Goal: Information Seeking & Learning: Understand process/instructions

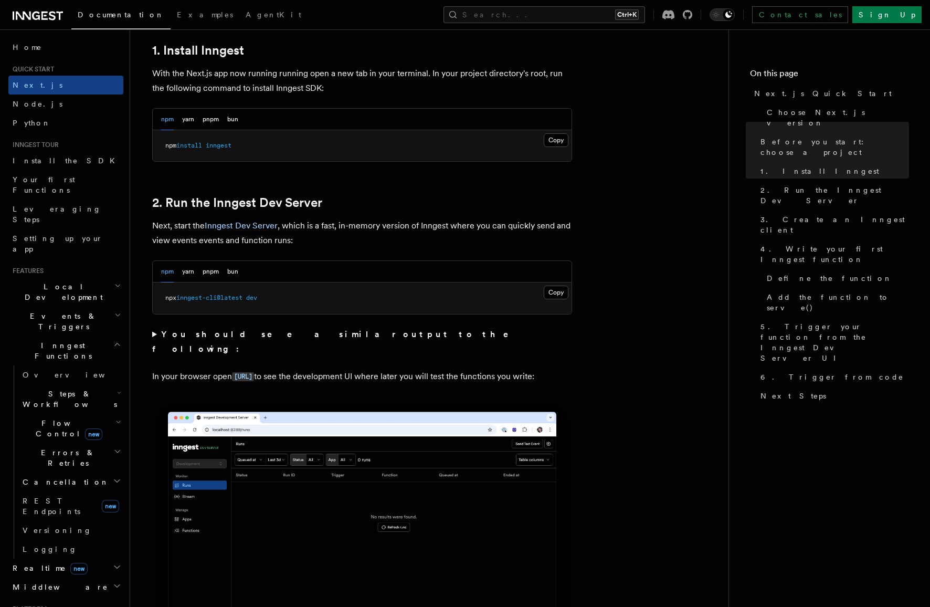
scroll to position [630, 0]
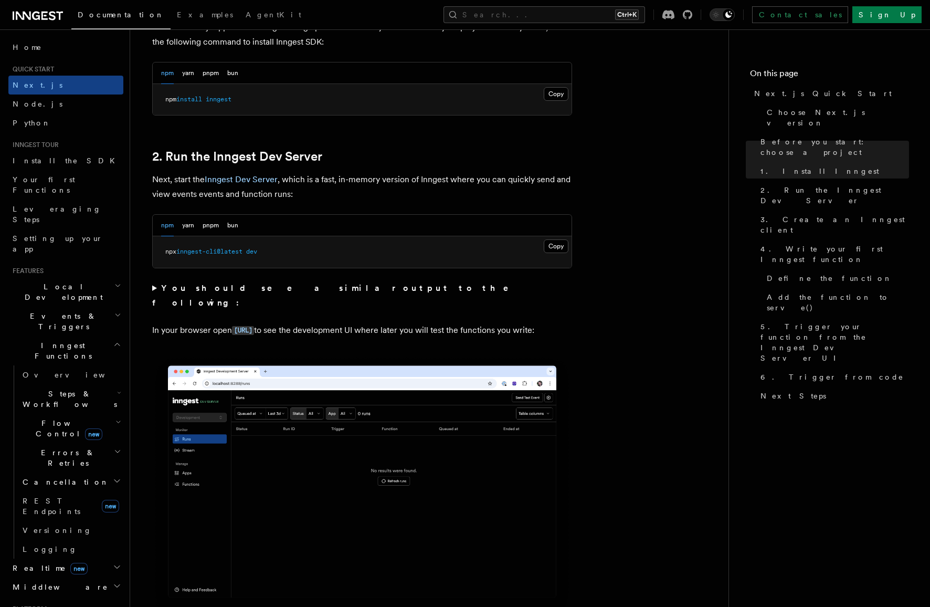
click at [155, 285] on summary "You should see a similar output to the following:" at bounding box center [362, 295] width 420 height 29
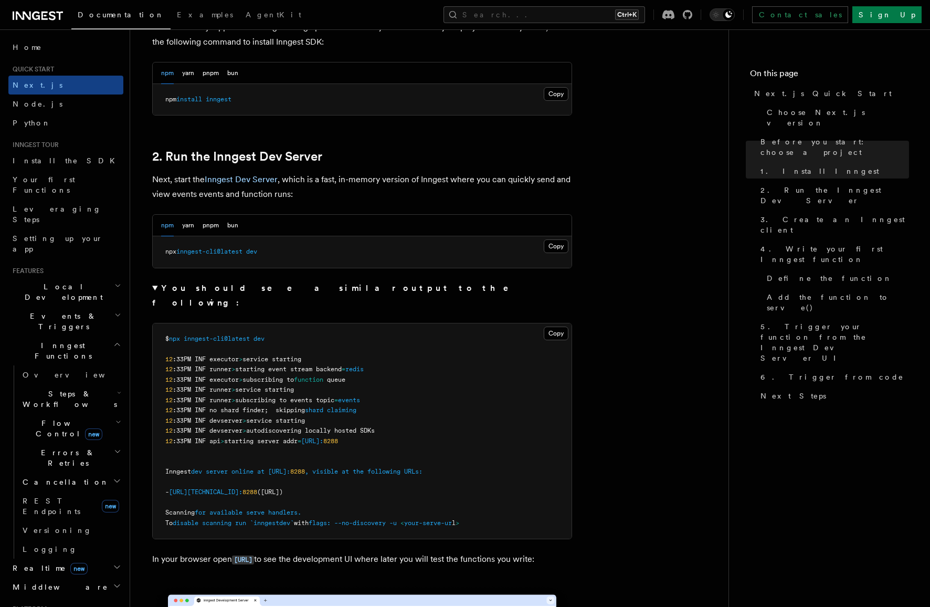
click at [191, 288] on strong "You should see a similar output to the following:" at bounding box center [337, 295] width 371 height 25
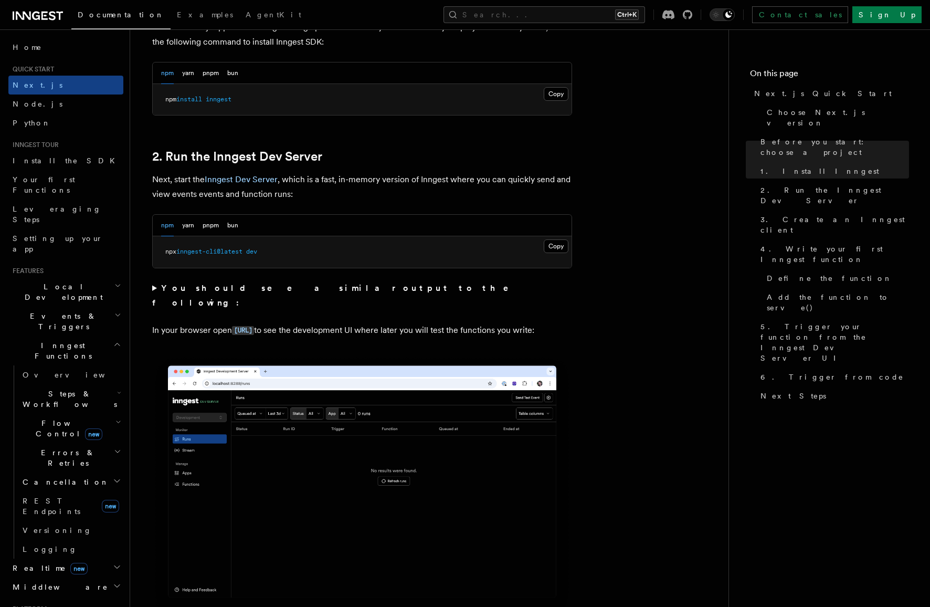
click at [176, 285] on strong "You should see a similar output to the following:" at bounding box center [337, 295] width 371 height 25
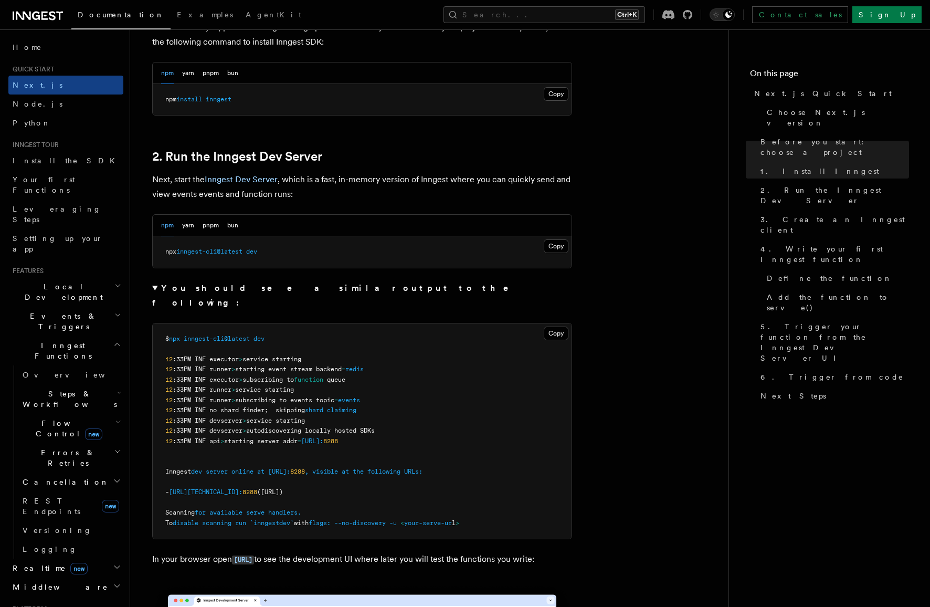
click at [192, 285] on strong "You should see a similar output to the following:" at bounding box center [337, 295] width 371 height 25
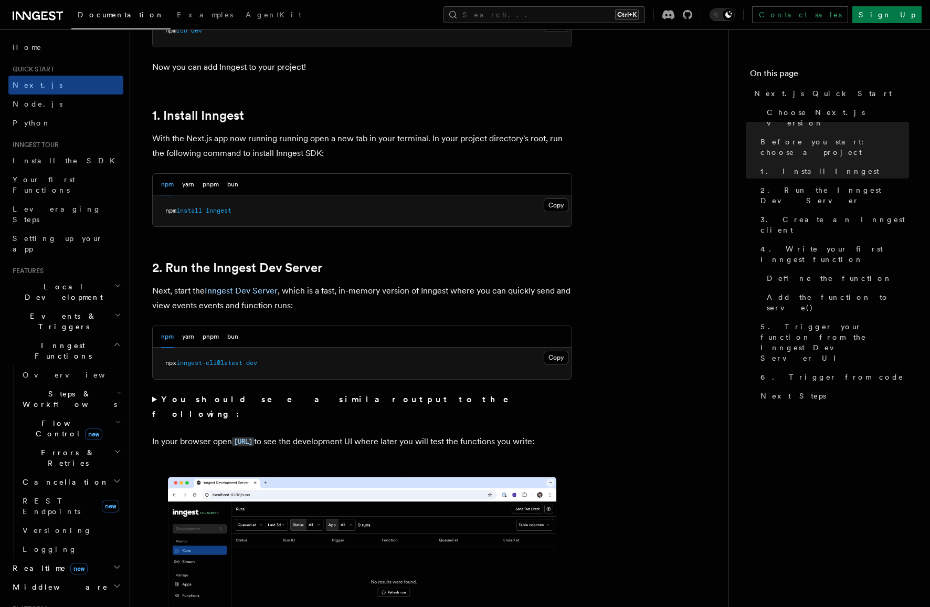
scroll to position [525, 0]
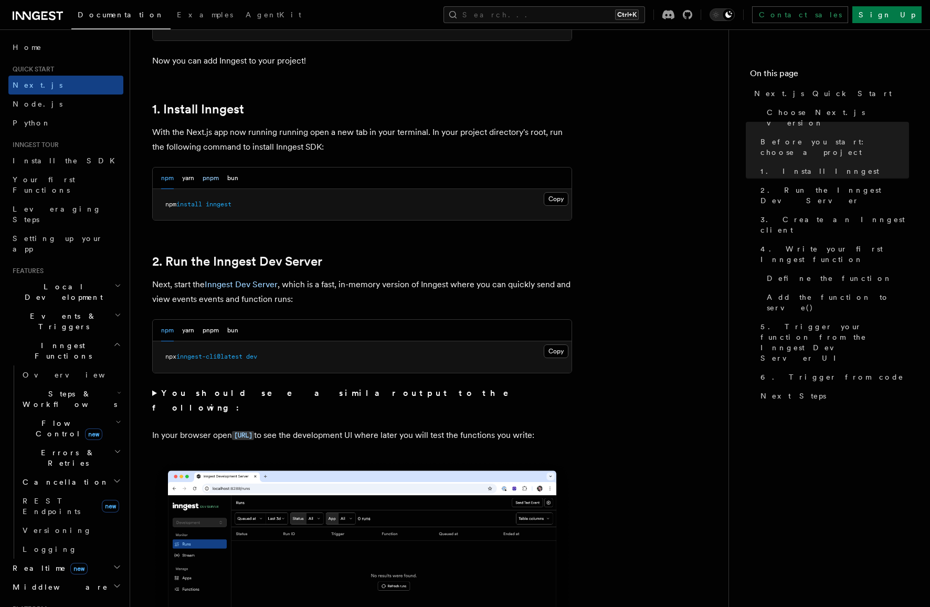
click at [207, 178] on button "pnpm" at bounding box center [211, 178] width 16 height 22
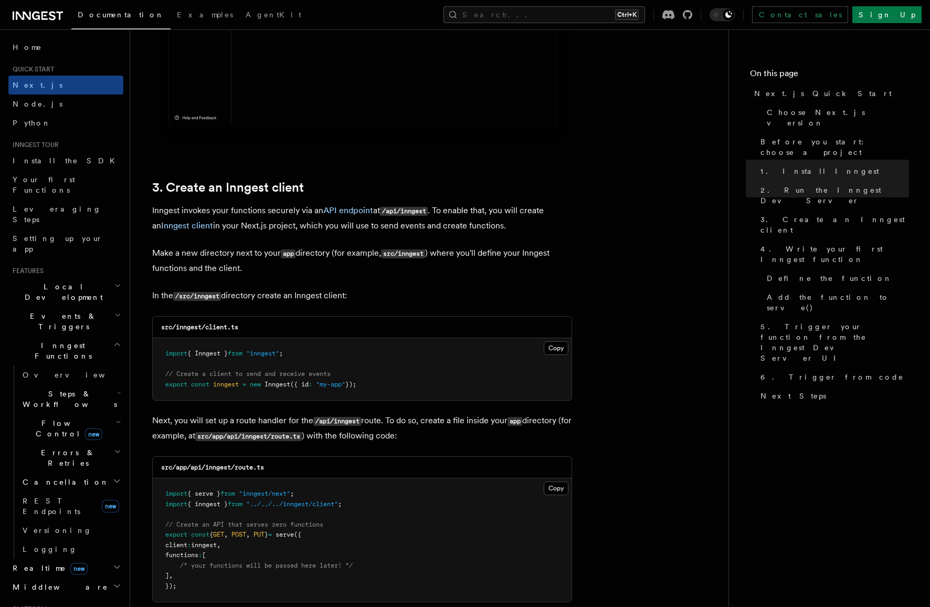
scroll to position [1102, 0]
drag, startPoint x: 180, startPoint y: 326, endPoint x: 246, endPoint y: 326, distance: 66.1
click at [246, 326] on div "src/inngest/client.ts" at bounding box center [362, 327] width 419 height 22
copy code "inngest/client.ts"
click at [207, 330] on code "src/inngest/client.ts" at bounding box center [199, 326] width 77 height 7
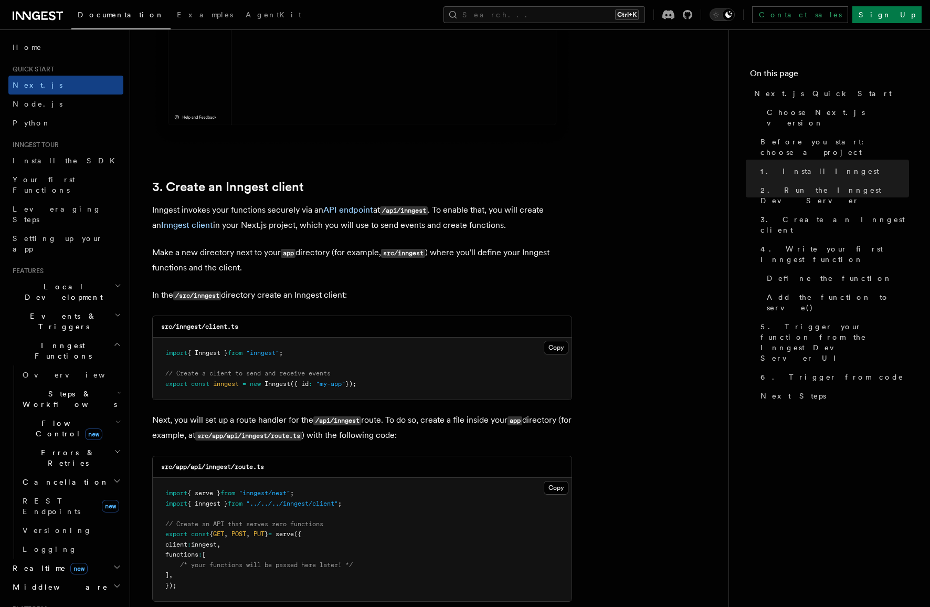
scroll to position [0, 0]
click at [338, 351] on pre "import { Inngest } from "inngest" ; // Create a client to send and receive even…" at bounding box center [362, 368] width 419 height 62
click at [560, 348] on button "Copy Copied" at bounding box center [556, 348] width 25 height 14
click at [251, 422] on p "Next, you will set up a route handler for the /api/inngest route. To do so, cre…" at bounding box center [362, 427] width 420 height 30
click at [385, 423] on p "Next, you will set up a route handler for the /api/inngest route. To do so, cre…" at bounding box center [362, 427] width 420 height 30
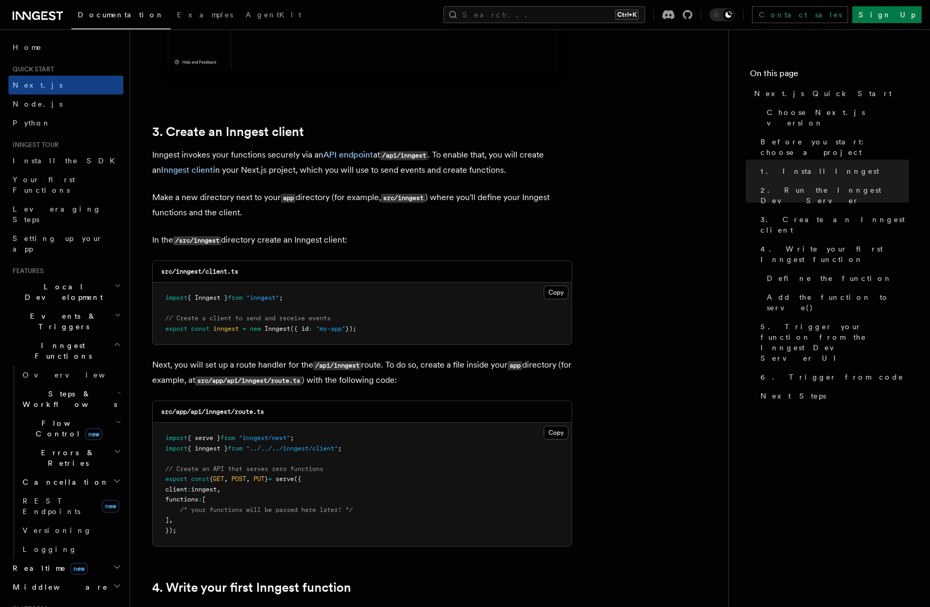
scroll to position [1207, 0]
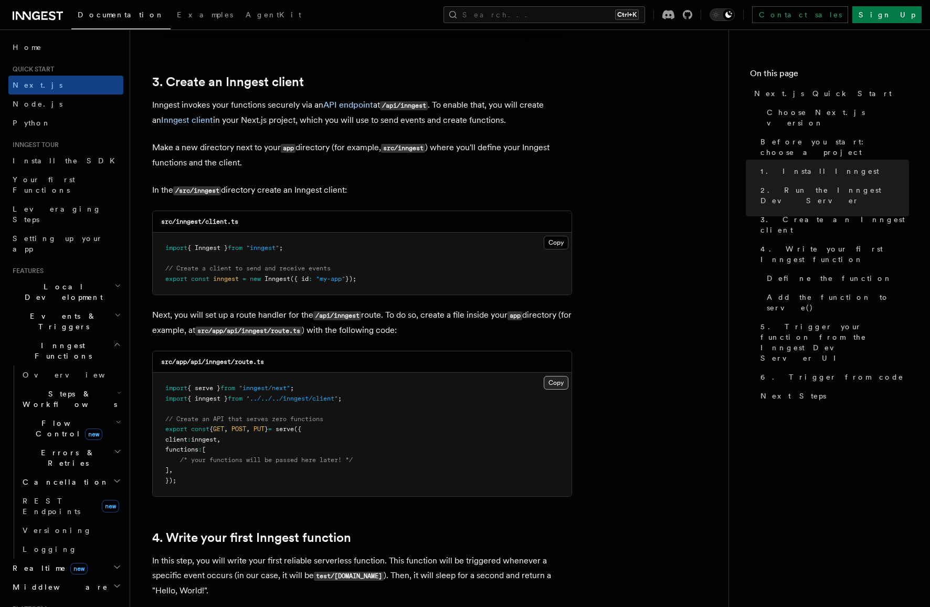
click at [559, 384] on button "Copy Copied" at bounding box center [556, 383] width 25 height 14
click at [319, 445] on pre "import { serve } from "inngest/next" ; import { inngest } from "../../../innges…" at bounding box center [362, 434] width 419 height 123
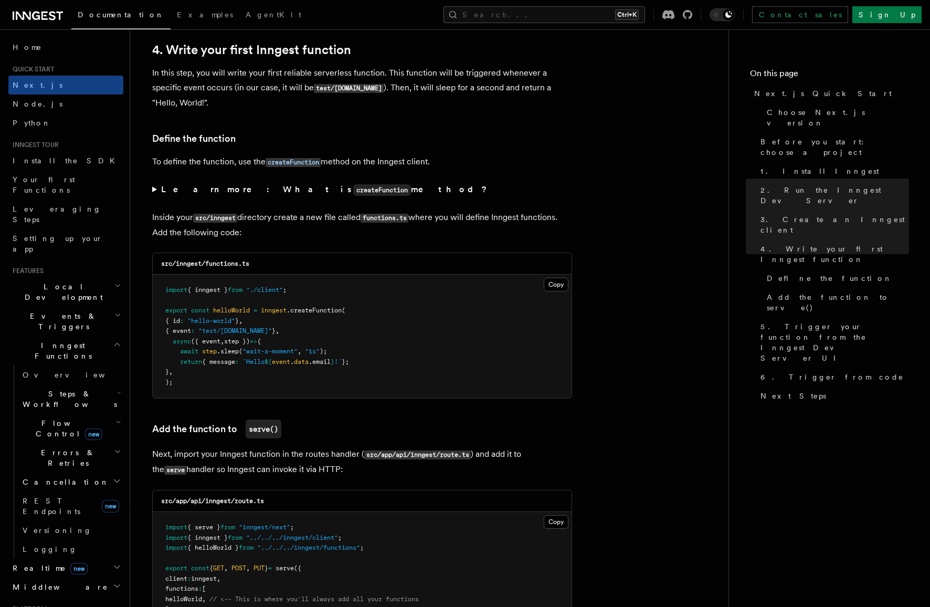
scroll to position [1732, 0]
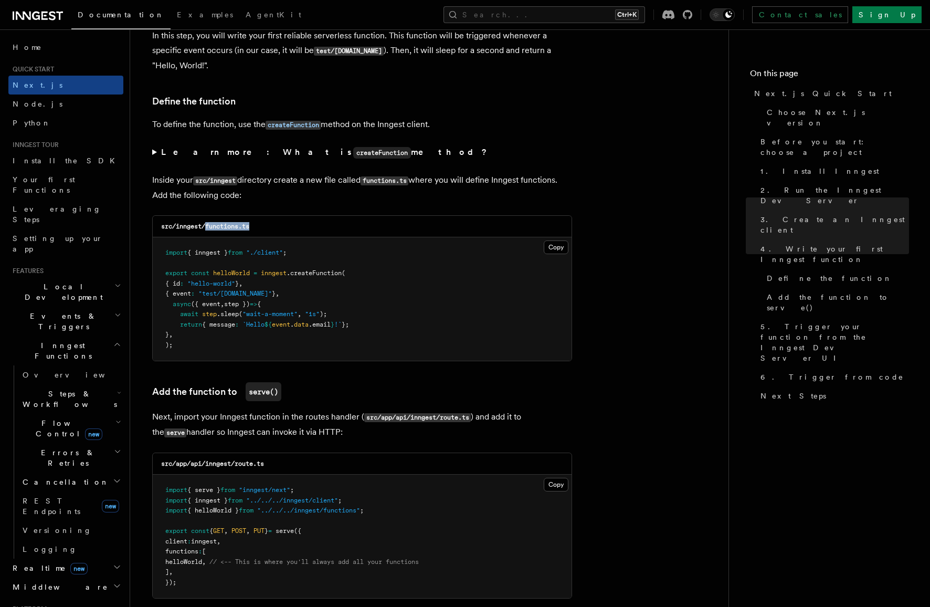
drag, startPoint x: 207, startPoint y: 228, endPoint x: 253, endPoint y: 226, distance: 45.7
click at [253, 226] on div "src/inngest/functions.ts" at bounding box center [362, 227] width 419 height 22
copy code "functions.ts"
drag, startPoint x: 229, startPoint y: 228, endPoint x: 214, endPoint y: 282, distance: 55.5
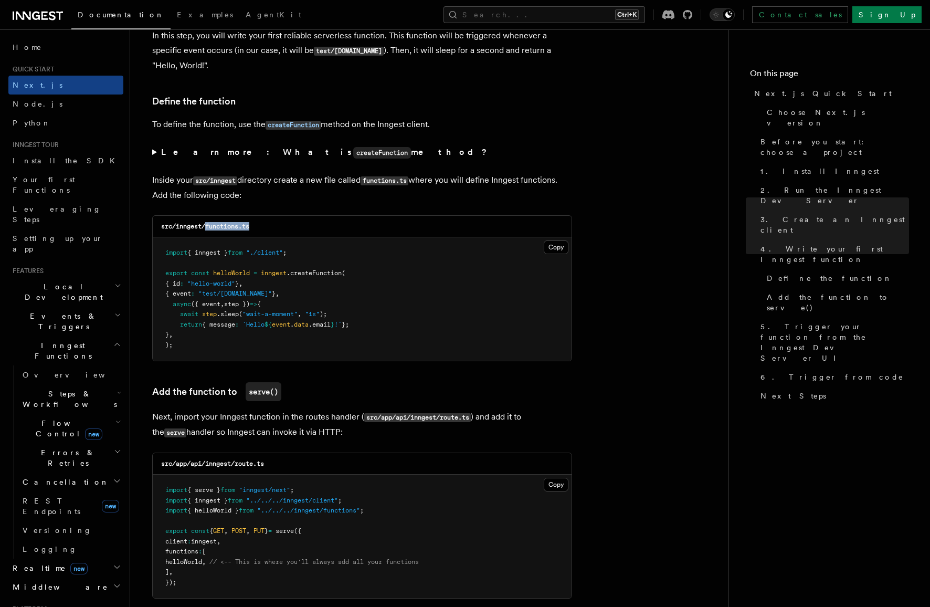
click at [229, 228] on code "src/inngest/functions.ts" at bounding box center [205, 225] width 88 height 7
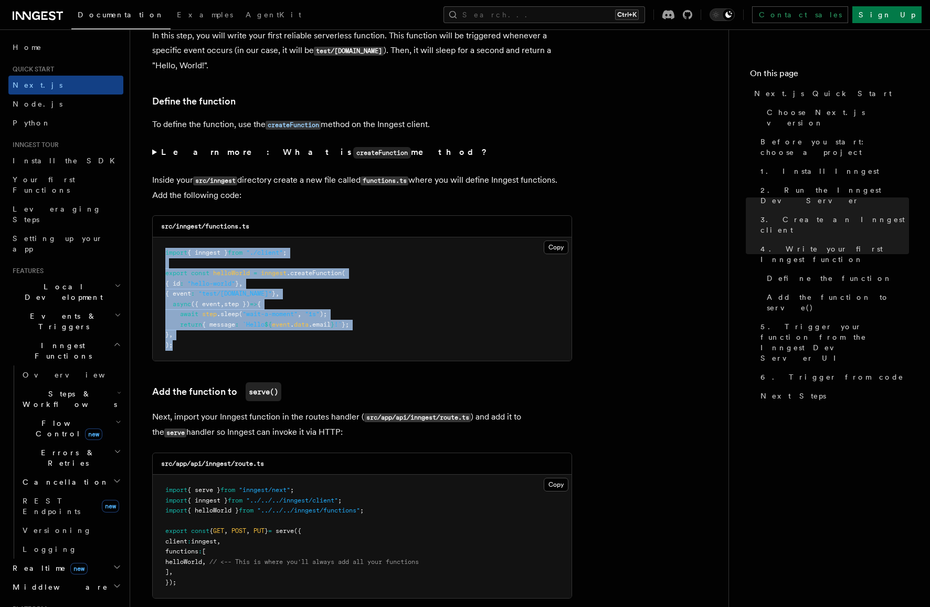
drag, startPoint x: 180, startPoint y: 351, endPoint x: 163, endPoint y: 256, distance: 96.5
click at [163, 256] on pre "import { inngest } from "./client" ; export const helloWorld = inngest .createF…" at bounding box center [362, 298] width 419 height 123
click at [545, 283] on pre "import { inngest } from "./client" ; export const helloWorld = inngest .createF…" at bounding box center [362, 298] width 419 height 123
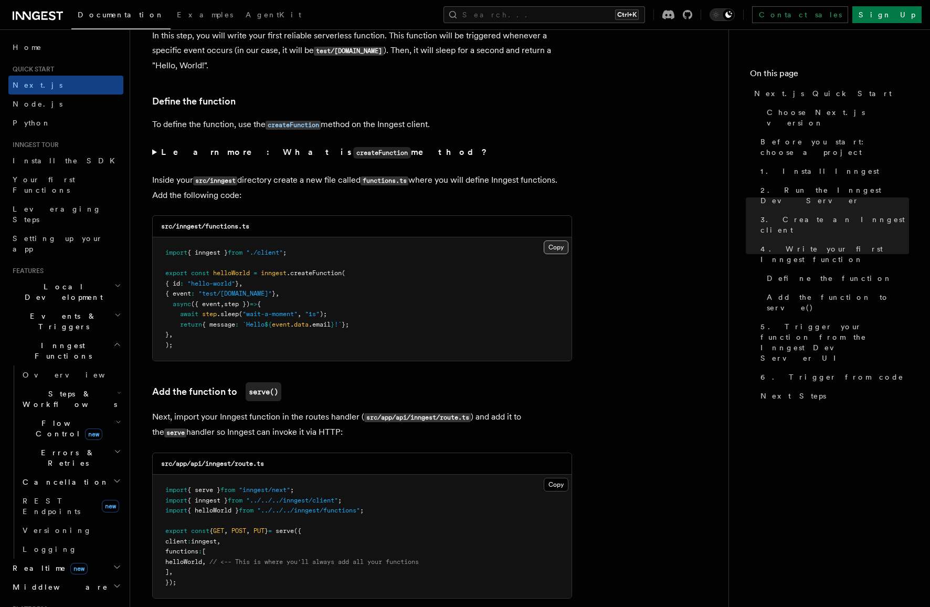
click at [554, 249] on button "Copy Copied" at bounding box center [556, 247] width 25 height 14
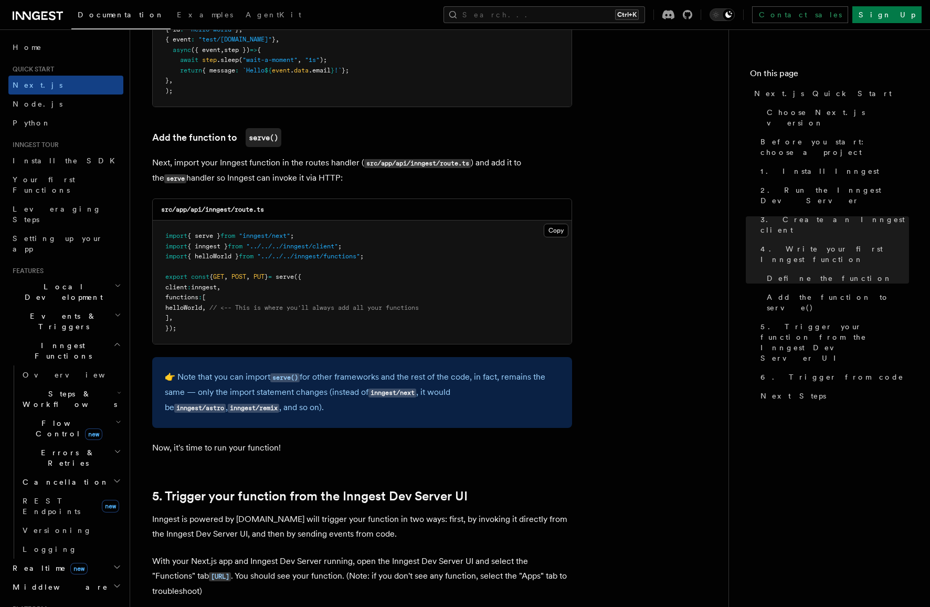
scroll to position [1994, 0]
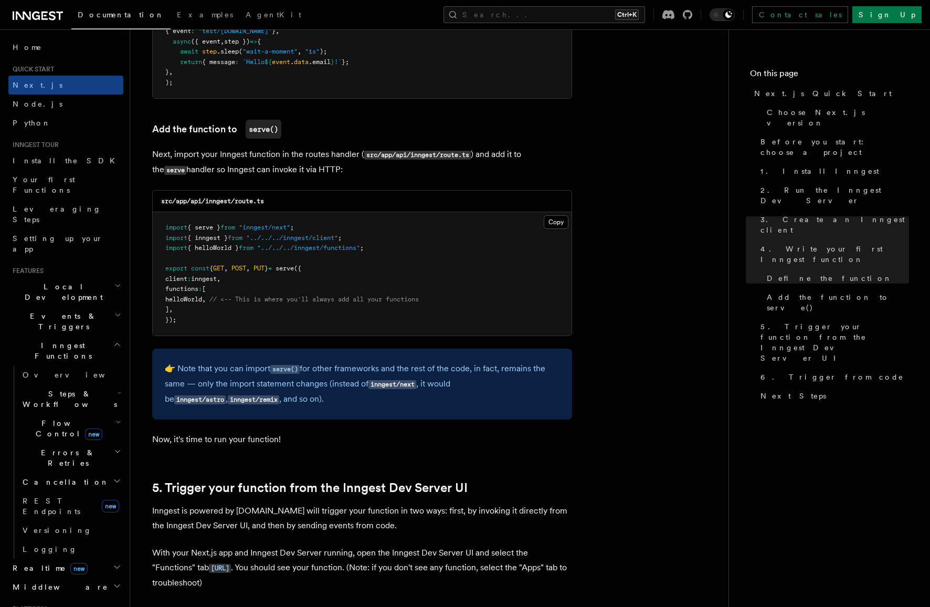
click at [216, 368] on p "👉 Note that you can import serve() for other frameworks and the rest of the cod…" at bounding box center [362, 384] width 395 height 46
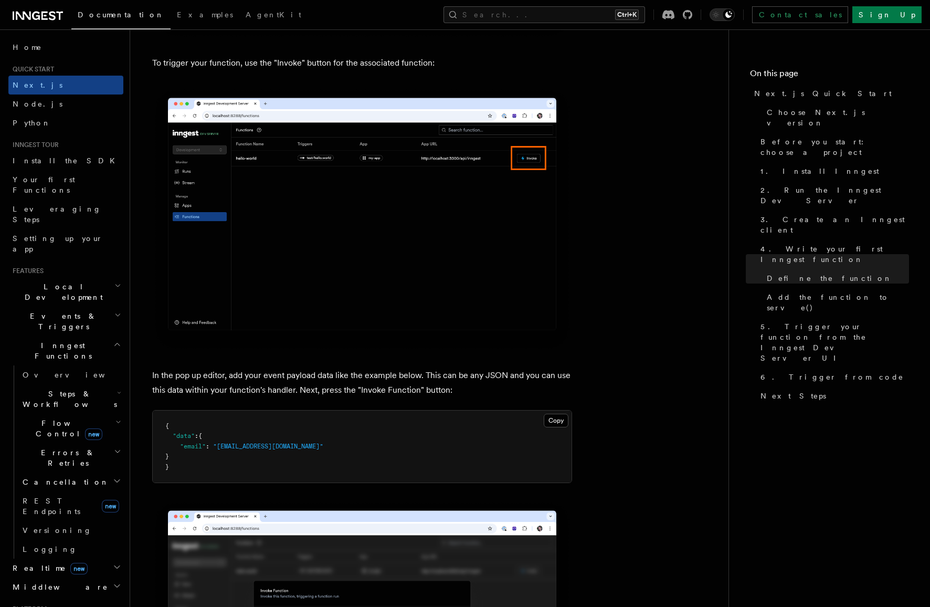
scroll to position [2834, 0]
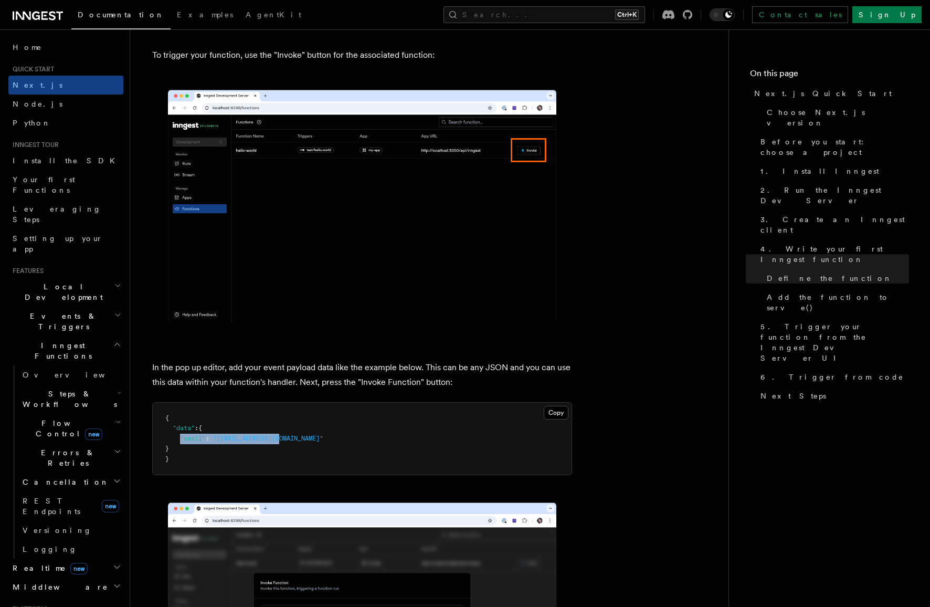
drag, startPoint x: 180, startPoint y: 441, endPoint x: 295, endPoint y: 443, distance: 115.5
click at [295, 443] on pre "{ "data" : { "email" : "[EMAIL_ADDRESS][DOMAIN_NAME]" } }" at bounding box center [362, 438] width 419 height 72
copy span ""email" : "[EMAIL_ADDRESS][DOMAIN_NAME]""
click at [256, 441] on span ""[EMAIL_ADDRESS][DOMAIN_NAME]"" at bounding box center [268, 437] width 110 height 7
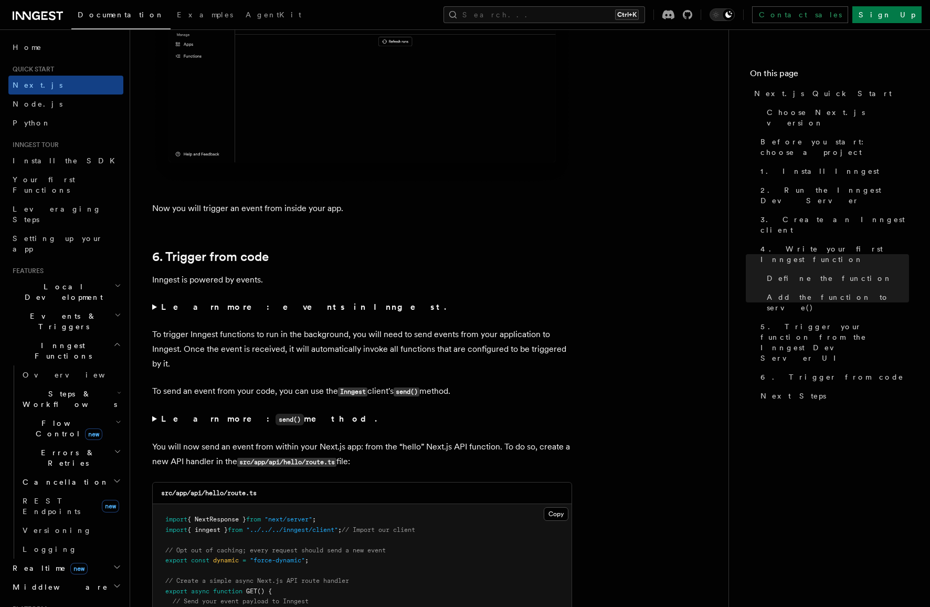
scroll to position [5142, 0]
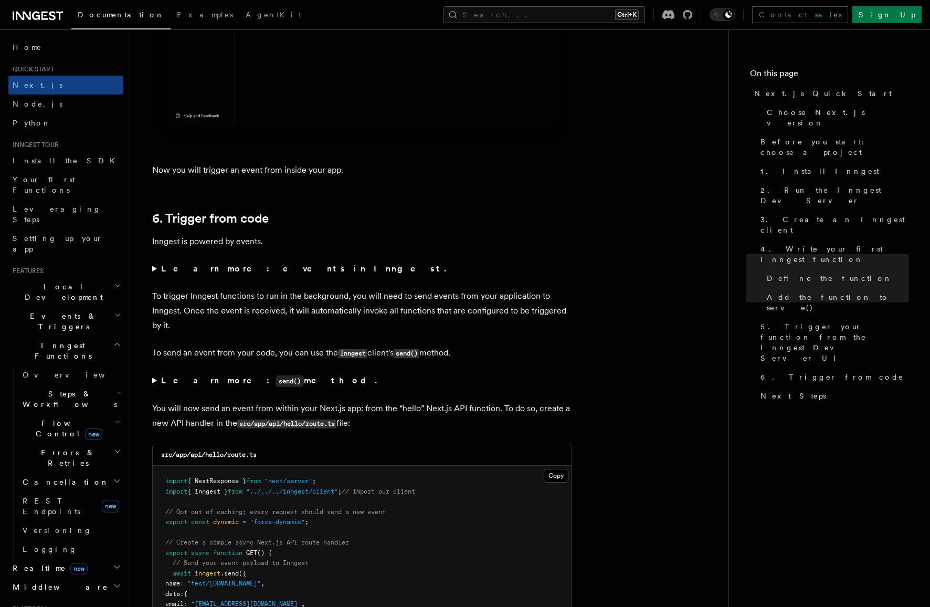
click at [226, 273] on strong "Learn more: events in Inngest." at bounding box center [304, 268] width 287 height 10
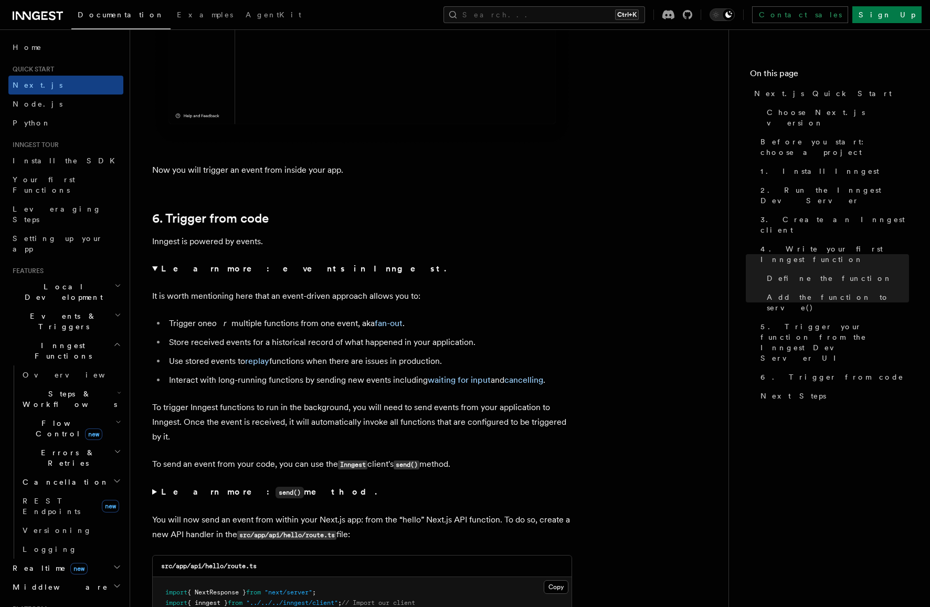
click at [227, 271] on strong "Learn more: events in Inngest." at bounding box center [304, 268] width 287 height 10
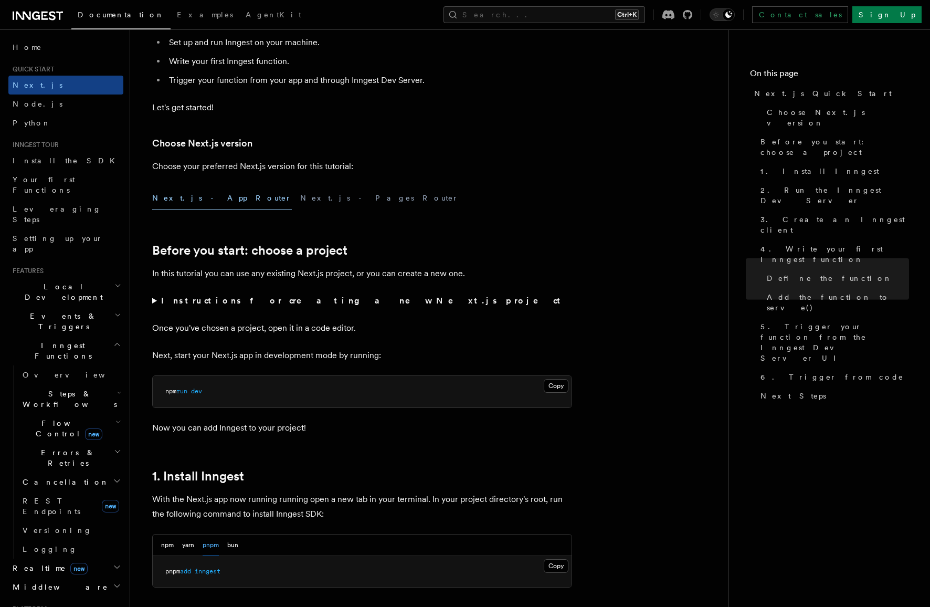
scroll to position [0, 0]
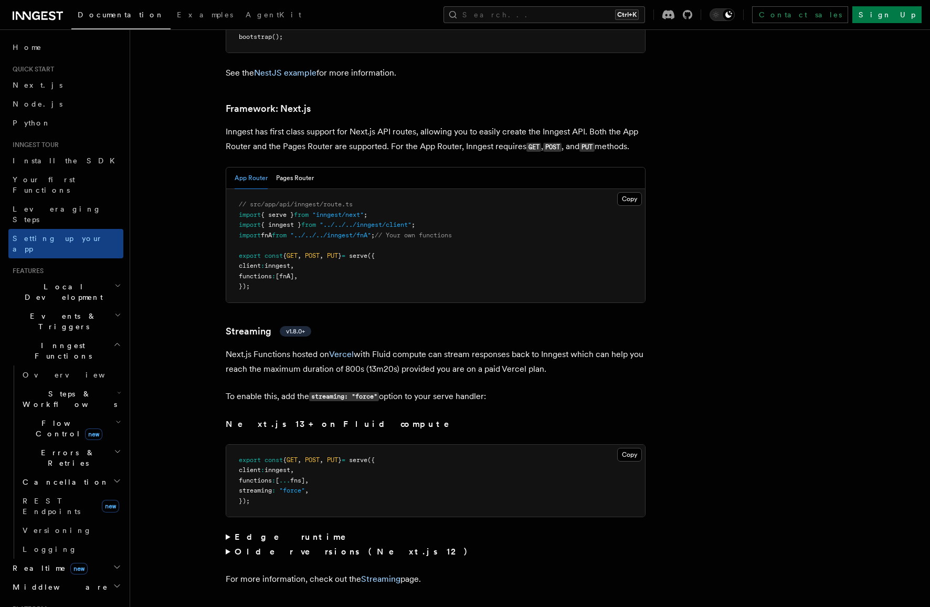
click at [290, 347] on p "Next.js Functions hosted on Vercel with Fluid compute can stream responses back…" at bounding box center [436, 361] width 420 height 29
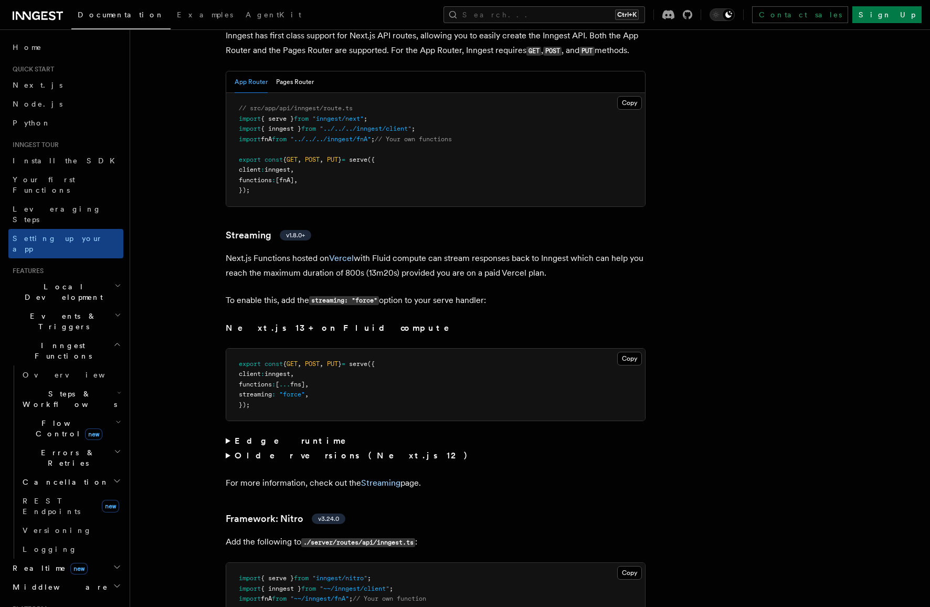
scroll to position [6904, 0]
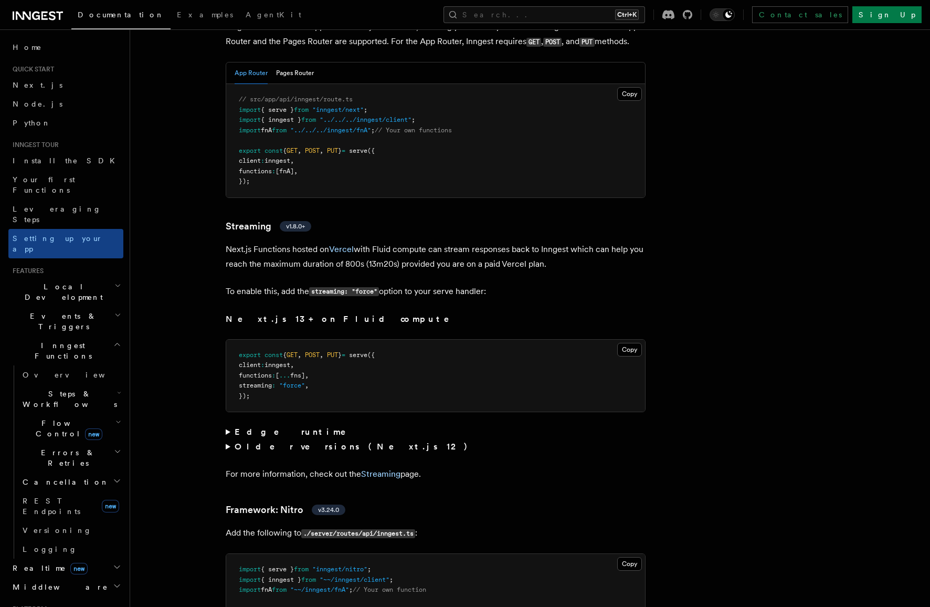
click at [265, 427] on strong "Edge runtime" at bounding box center [298, 432] width 126 height 10
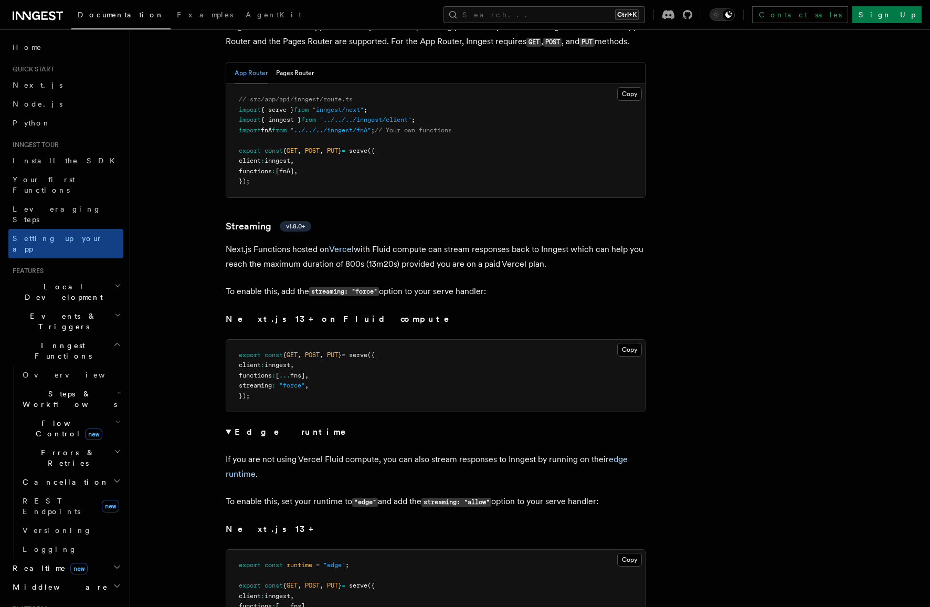
click at [265, 427] on strong "Edge runtime" at bounding box center [298, 432] width 126 height 10
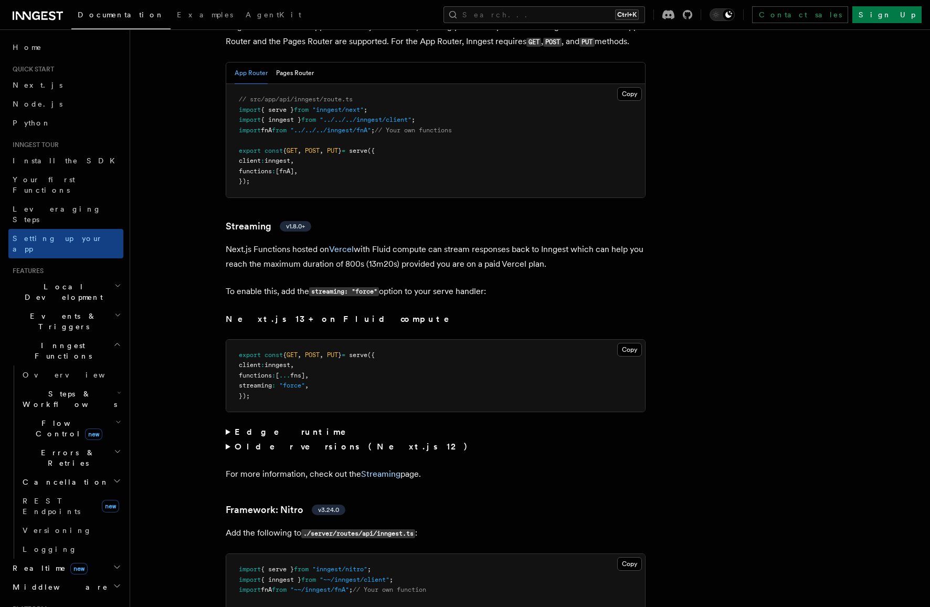
click at [265, 427] on strong "Edge runtime" at bounding box center [298, 432] width 126 height 10
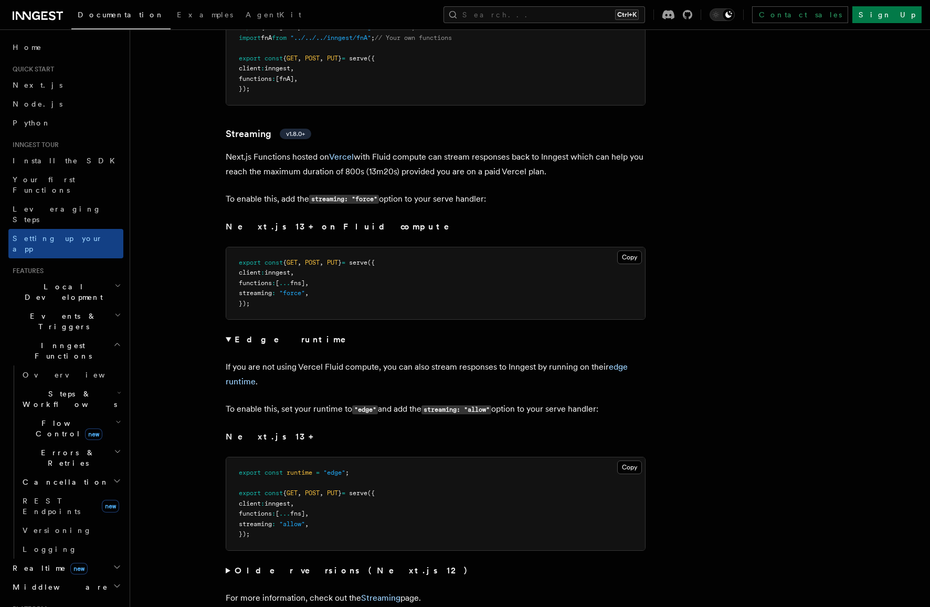
scroll to position [7009, 0]
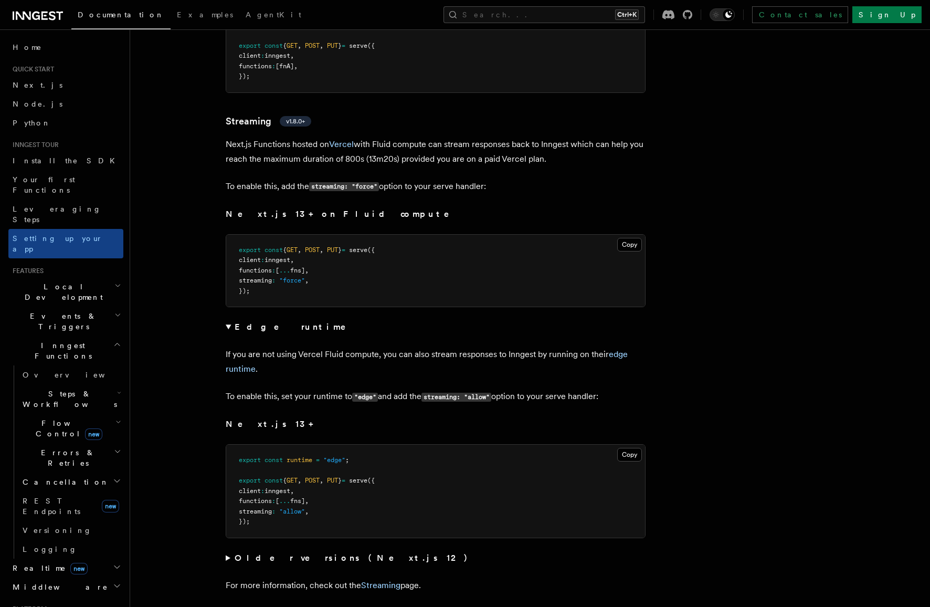
click at [256, 322] on strong "Edge runtime" at bounding box center [298, 327] width 126 height 10
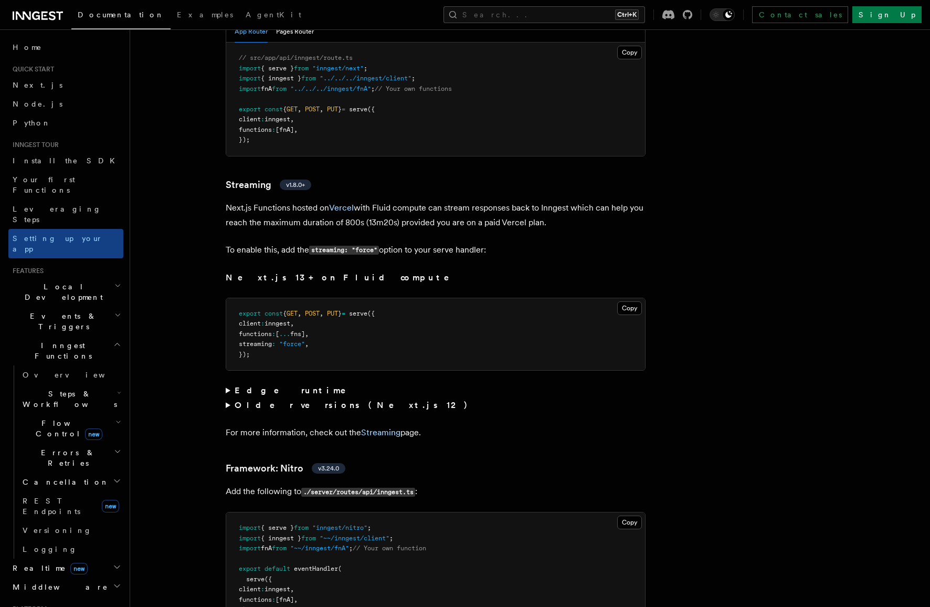
scroll to position [6904, 0]
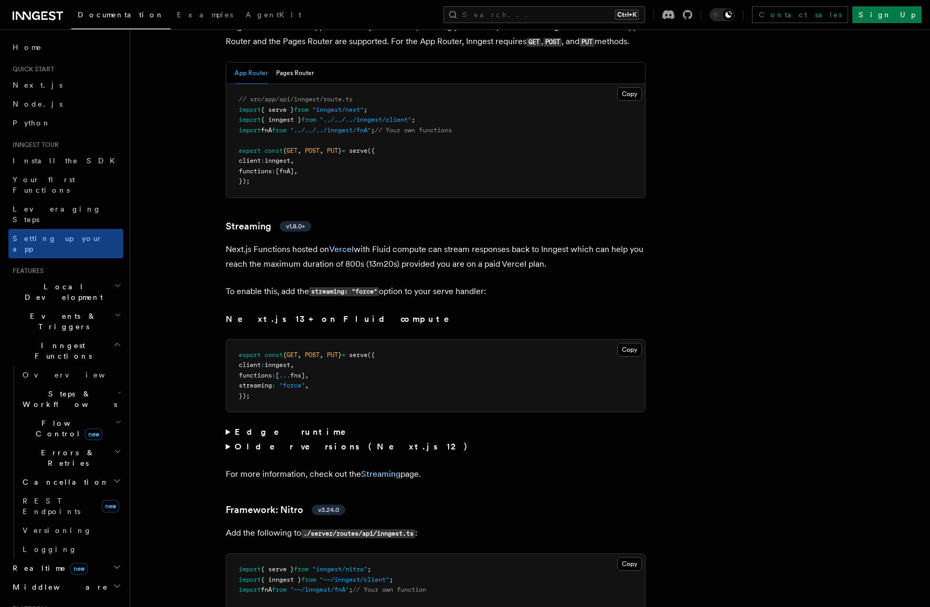
click at [264, 427] on strong "Edge runtime" at bounding box center [298, 432] width 126 height 10
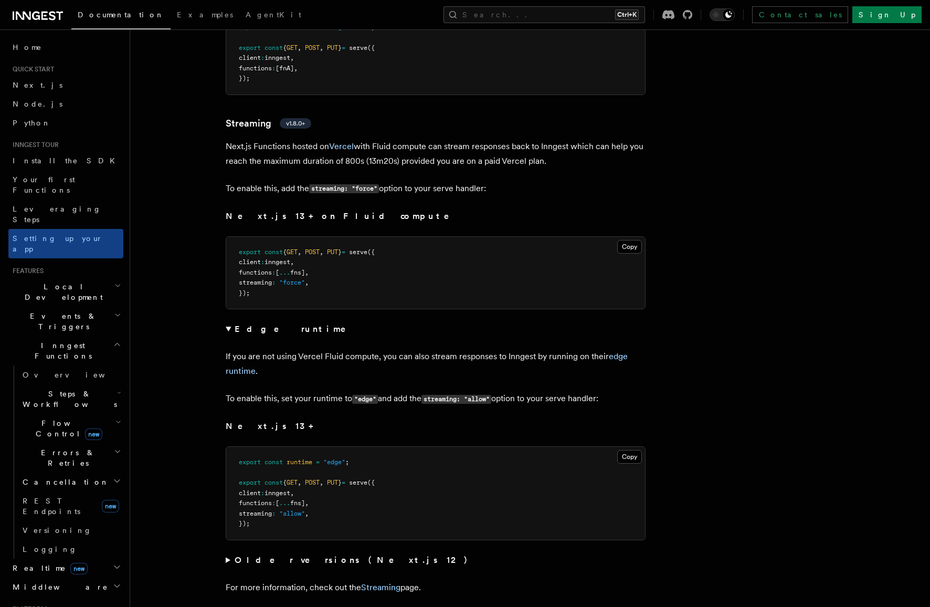
scroll to position [7009, 0]
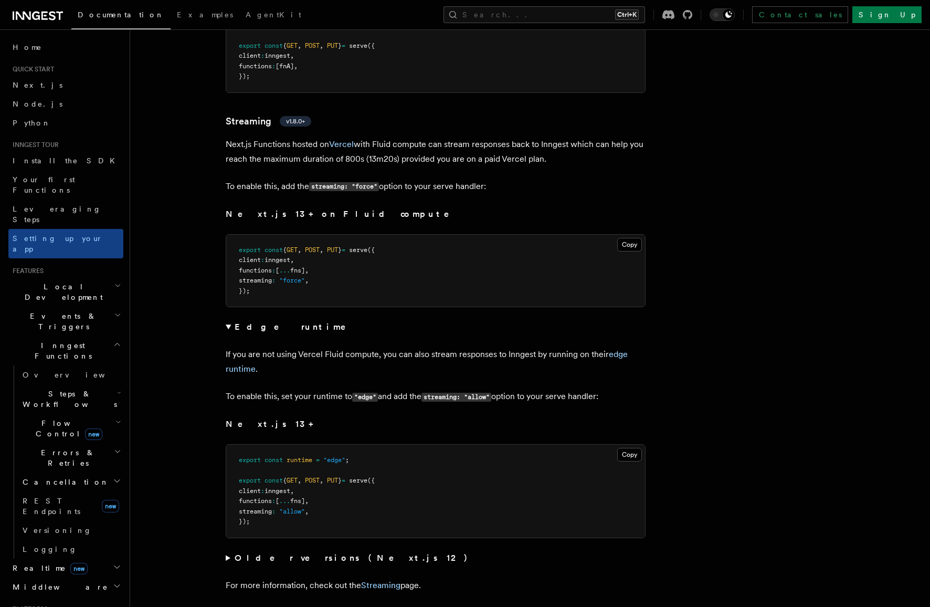
click at [274, 322] on strong "Edge runtime" at bounding box center [298, 327] width 126 height 10
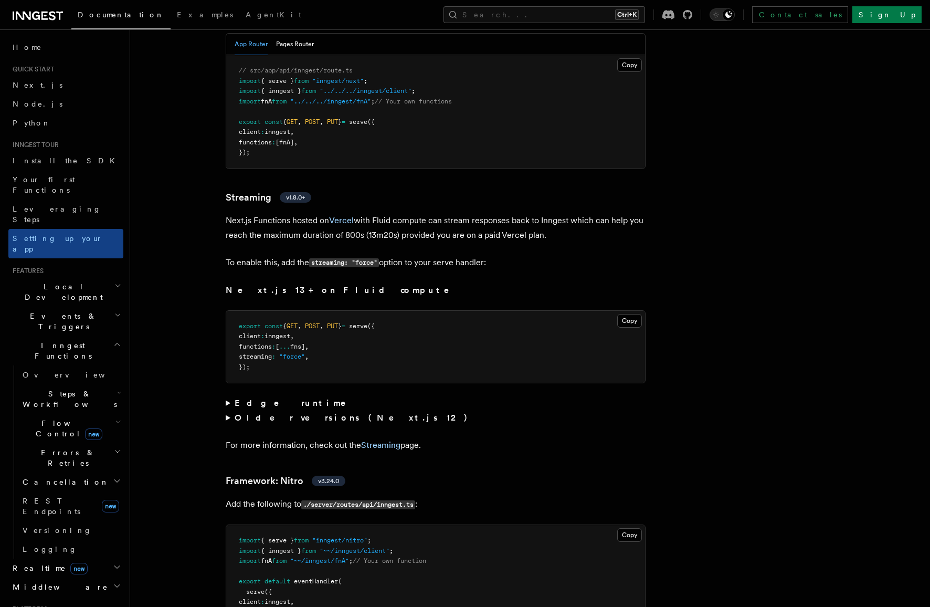
scroll to position [6904, 0]
